Goal: Navigation & Orientation: Understand site structure

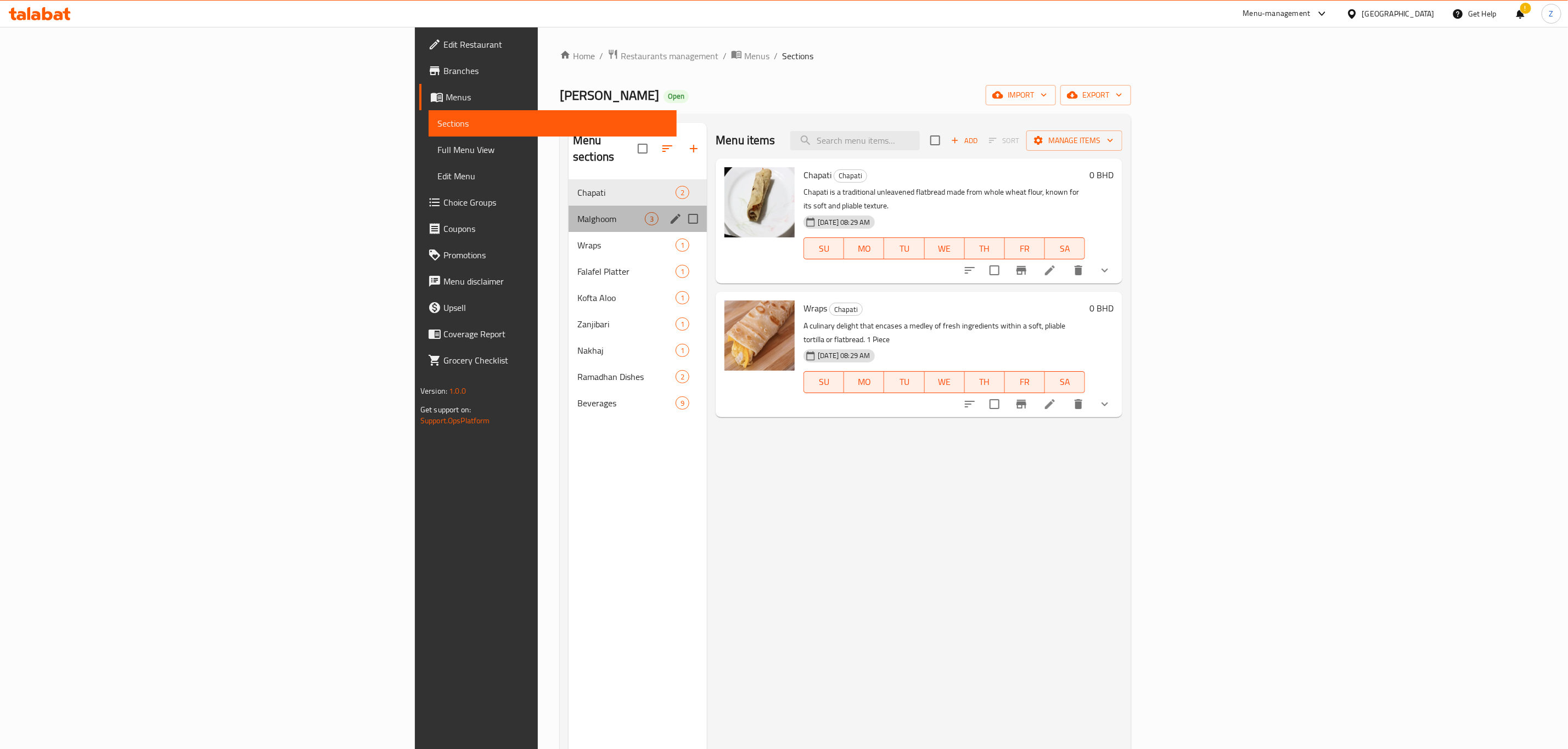
click at [569, 206] on div "Malghoom 3" at bounding box center [637, 218] width 139 height 26
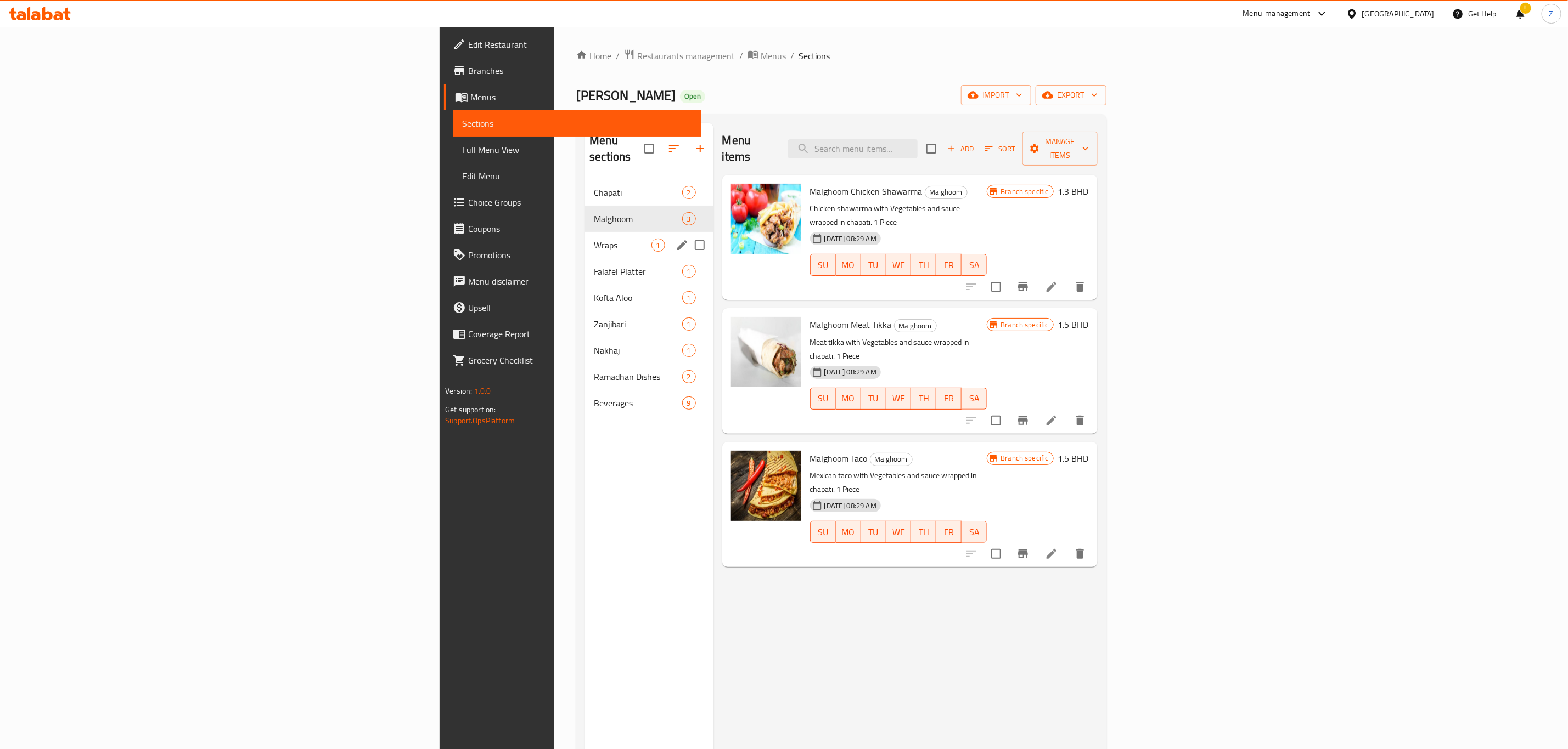
click at [585, 236] on div "Wraps 1" at bounding box center [649, 244] width 128 height 26
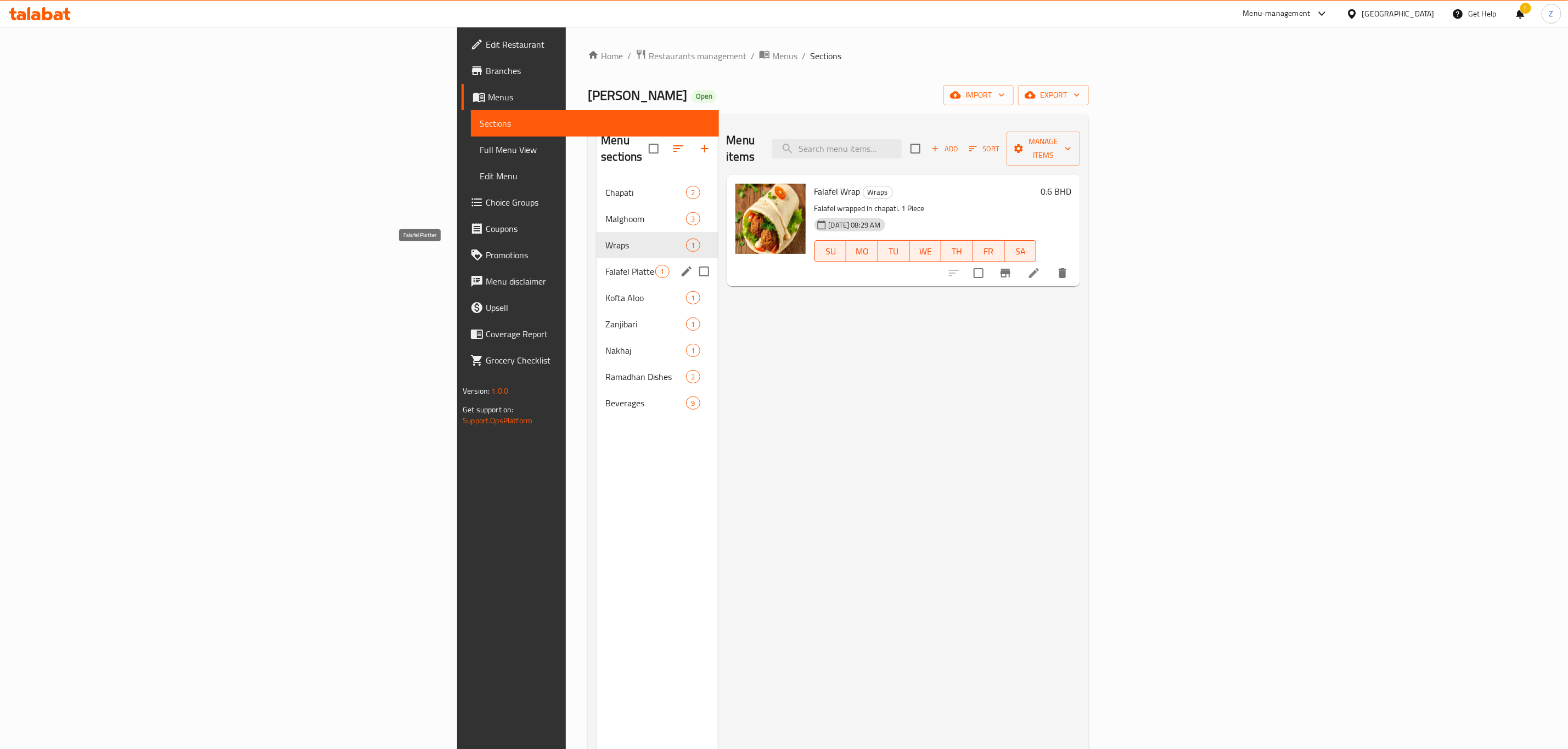
click at [605, 265] on span "Falafel Platter" at bounding box center [630, 272] width 49 height 14
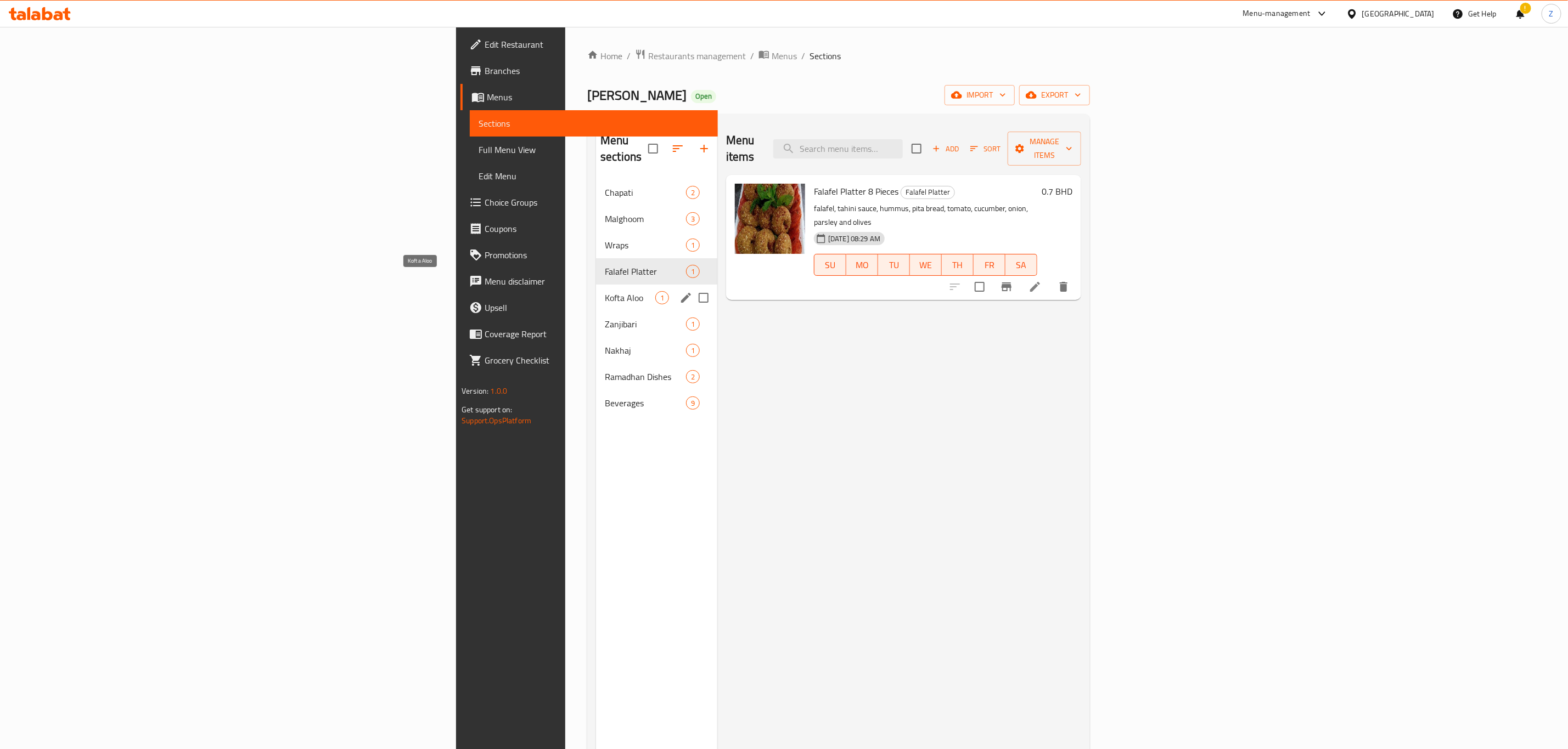
click at [604, 291] on span "Kofta Aloo" at bounding box center [630, 298] width 50 height 14
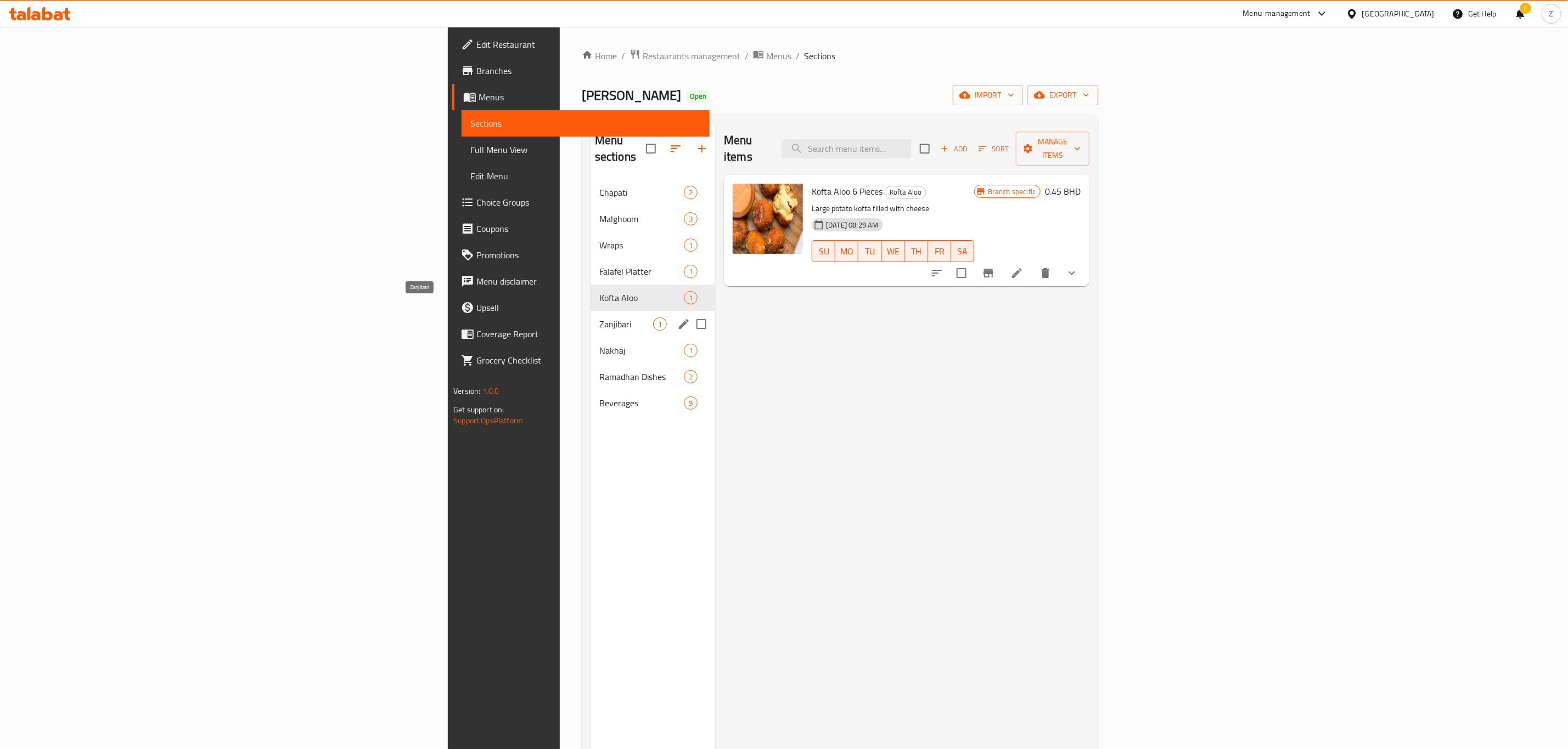
click at [600, 317] on span "Zanjibari" at bounding box center [626, 324] width 53 height 14
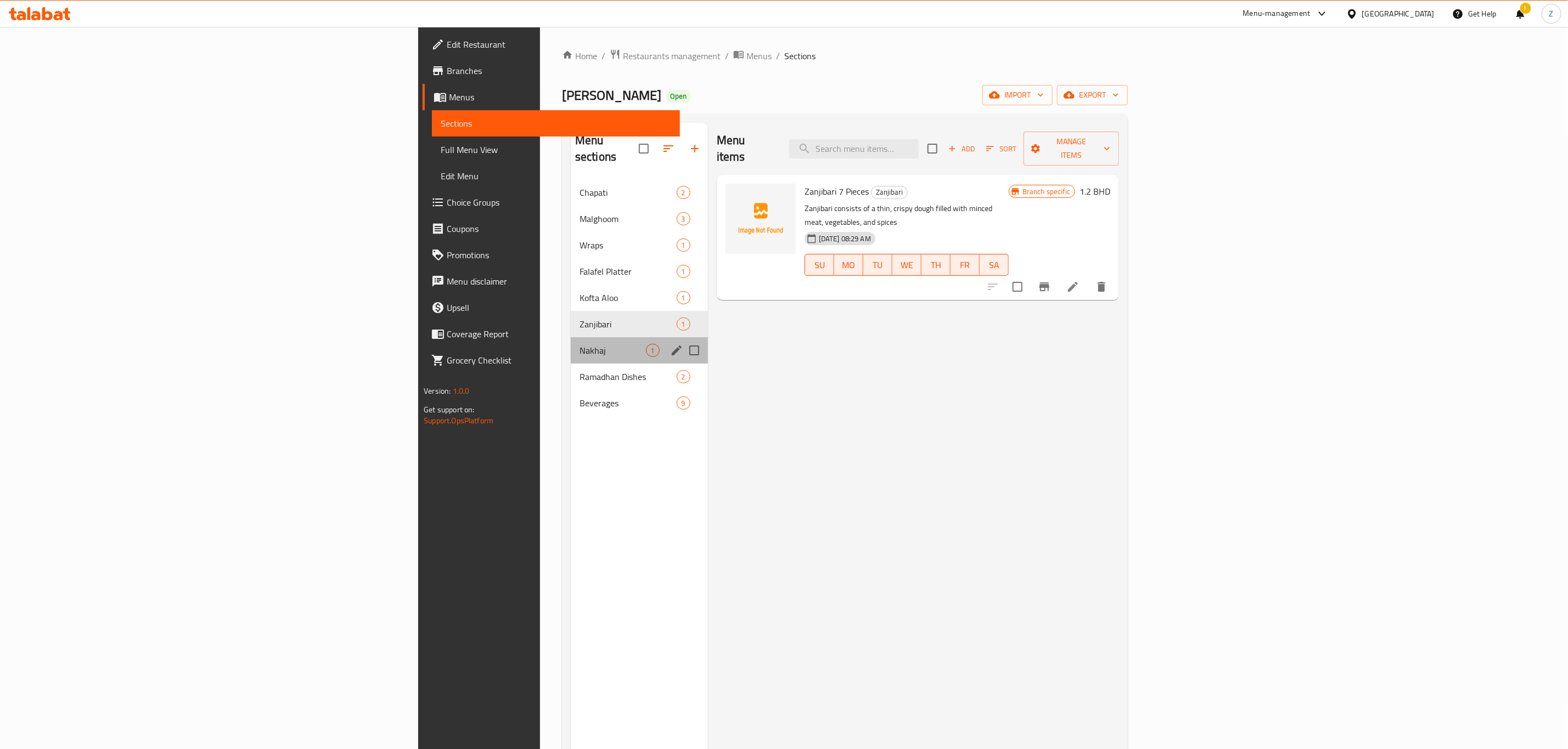
click at [571, 344] on div "Nakhaj 1" at bounding box center [638, 350] width 137 height 26
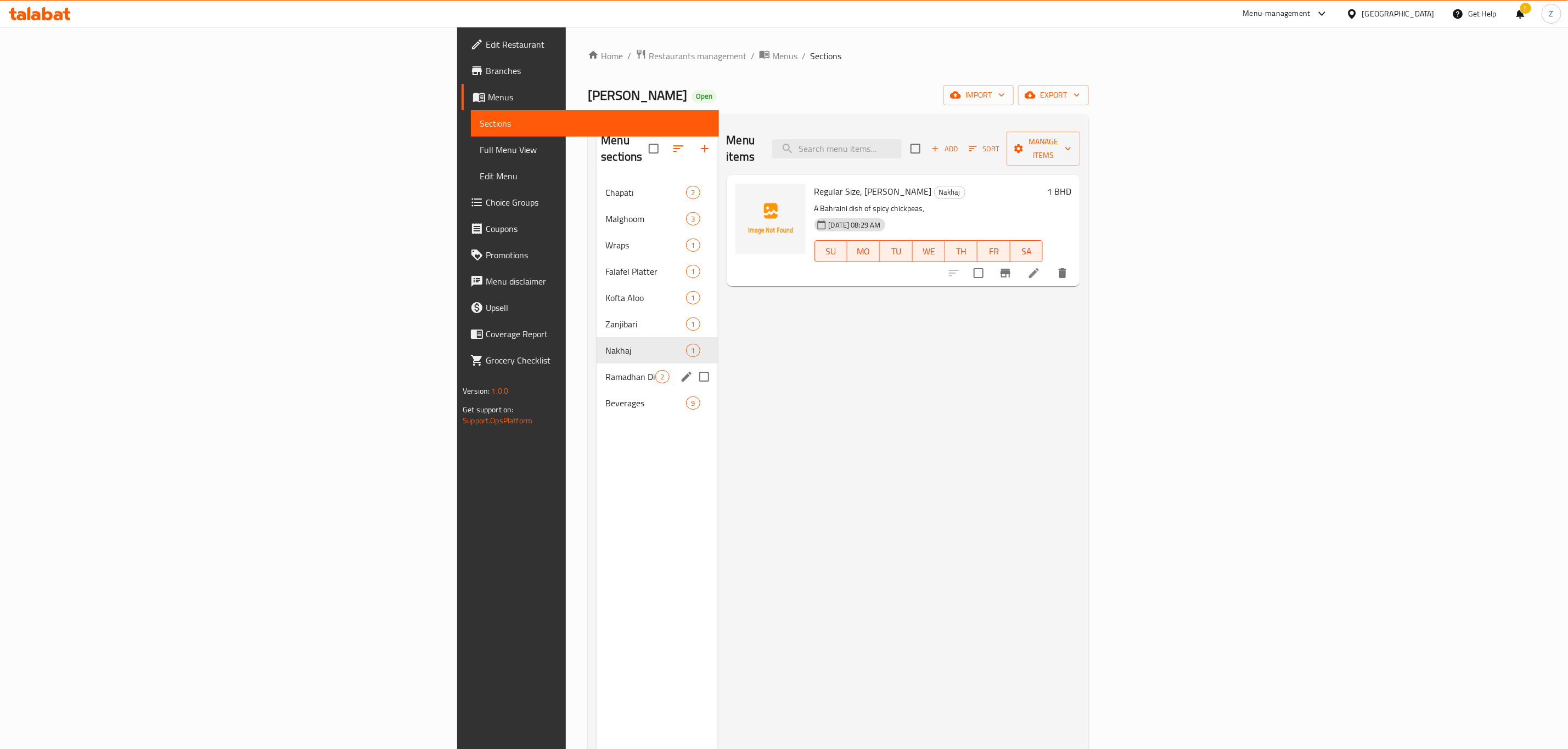
click at [597, 368] on div "Ramadhan Dishes 2" at bounding box center [657, 376] width 120 height 26
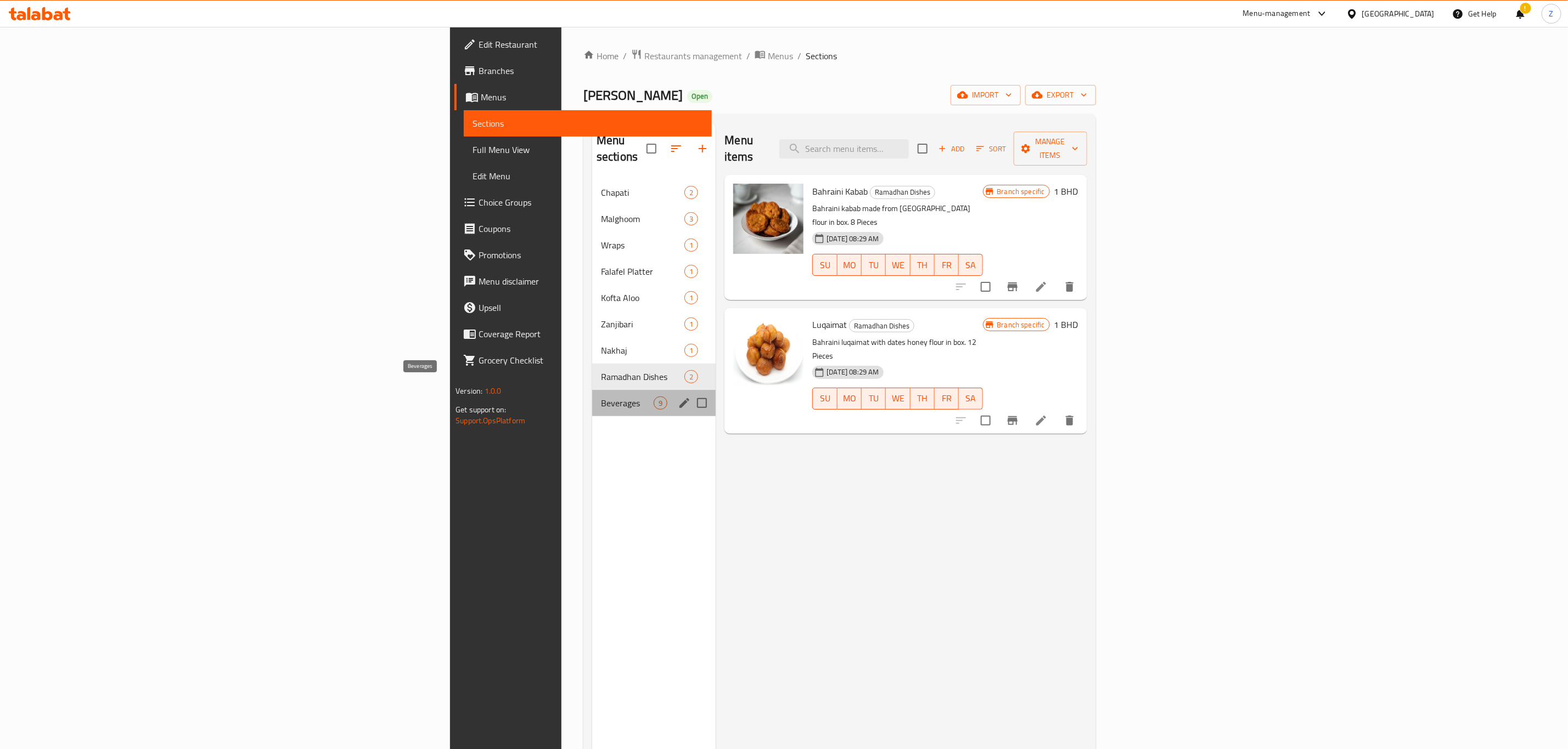
click at [601, 397] on span "Beverages" at bounding box center [627, 404] width 52 height 14
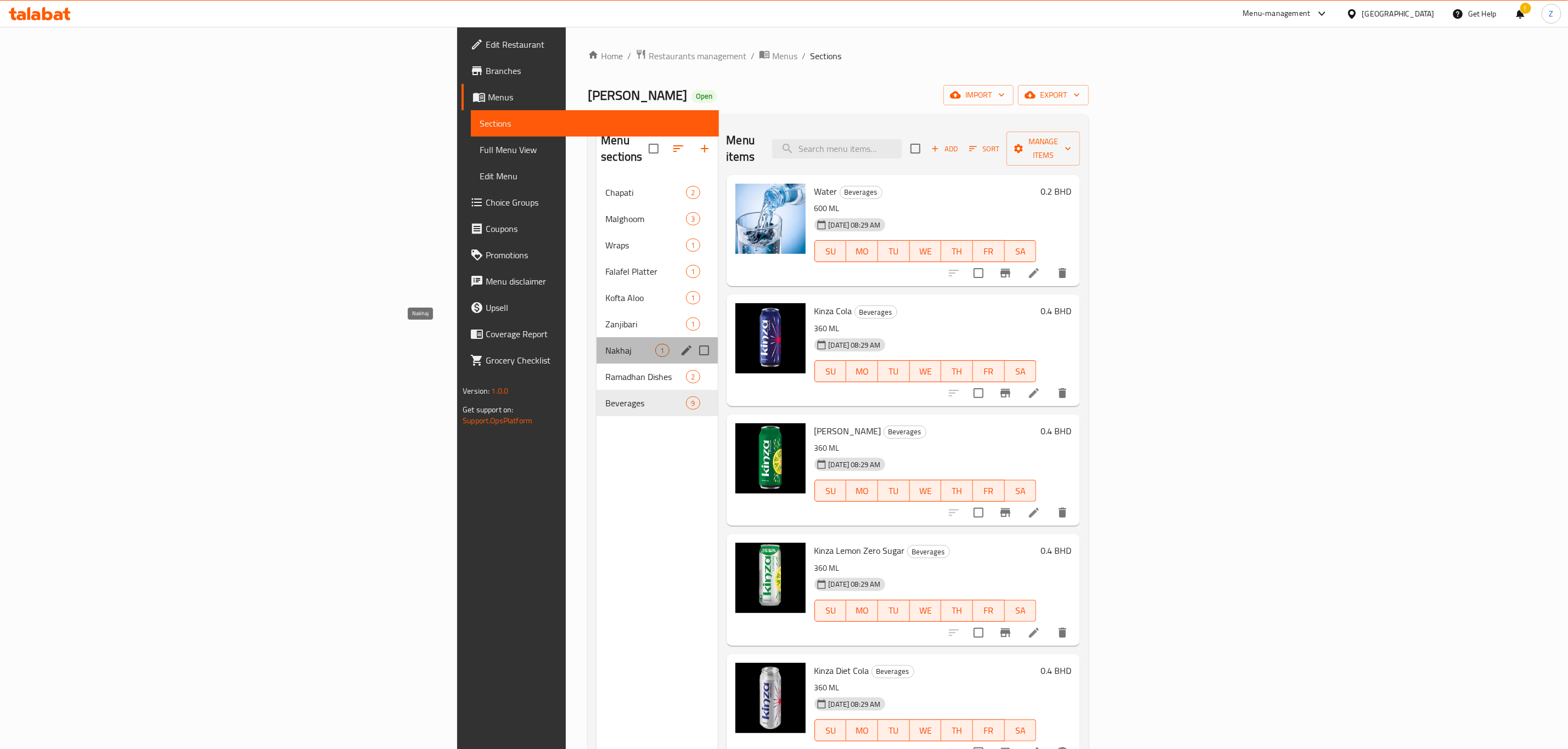
click at [605, 344] on span "Nakhaj" at bounding box center [630, 351] width 49 height 14
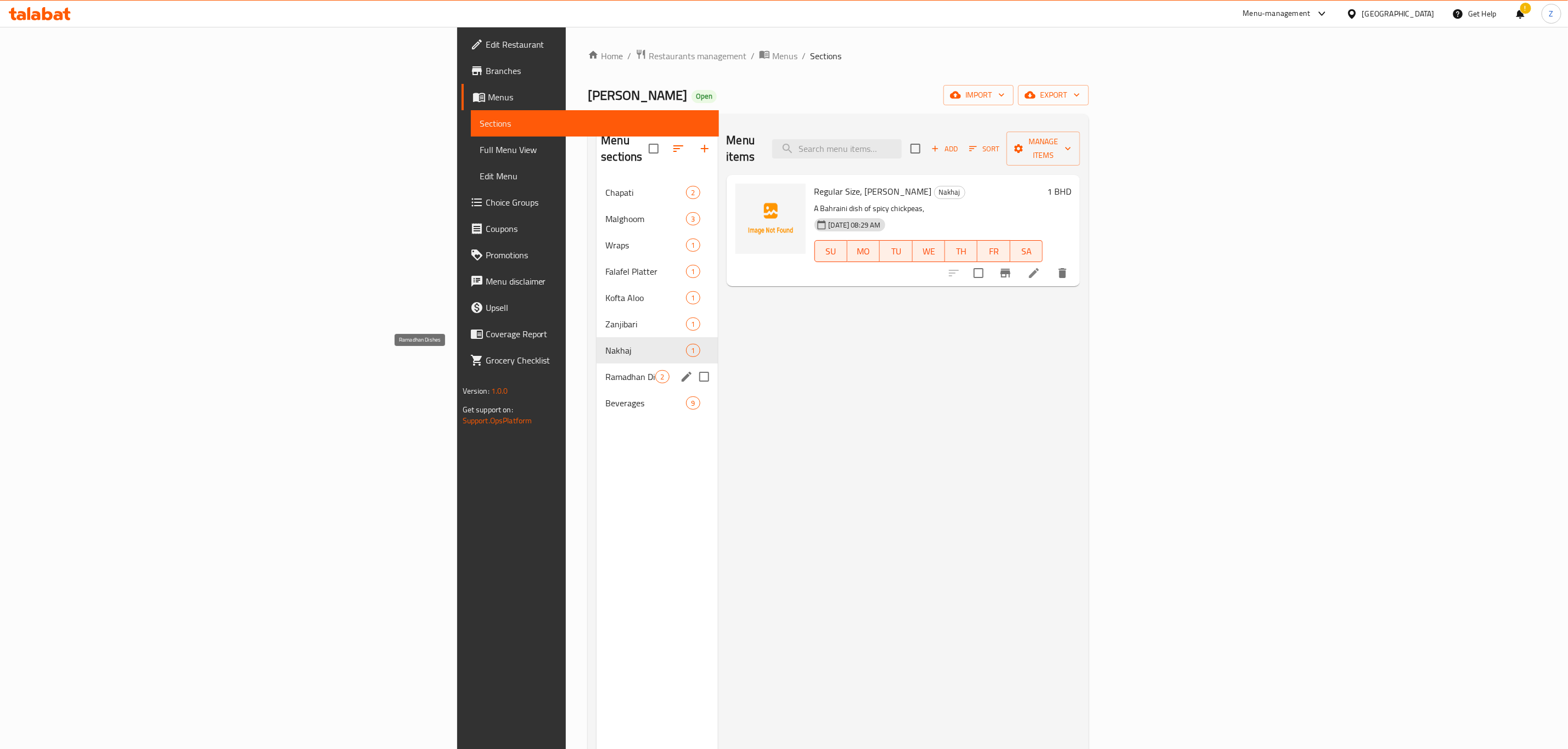
click at [605, 371] on span "Ramadhan Dishes" at bounding box center [630, 377] width 49 height 14
